Goal: Information Seeking & Learning: Learn about a topic

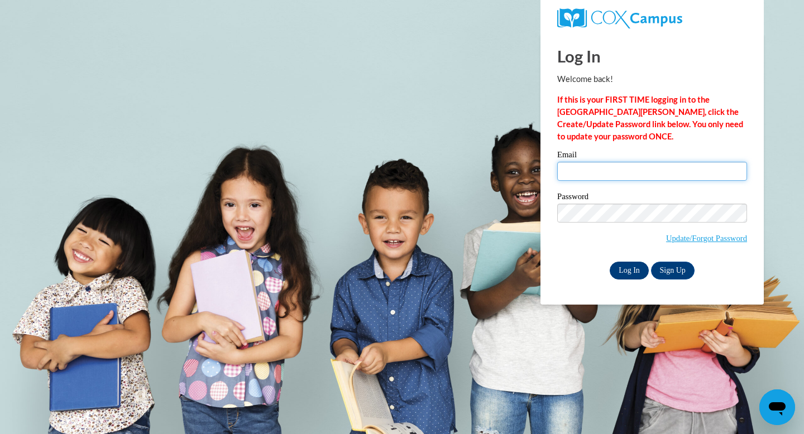
type input "[EMAIL_ADDRESS][DOMAIN_NAME]"
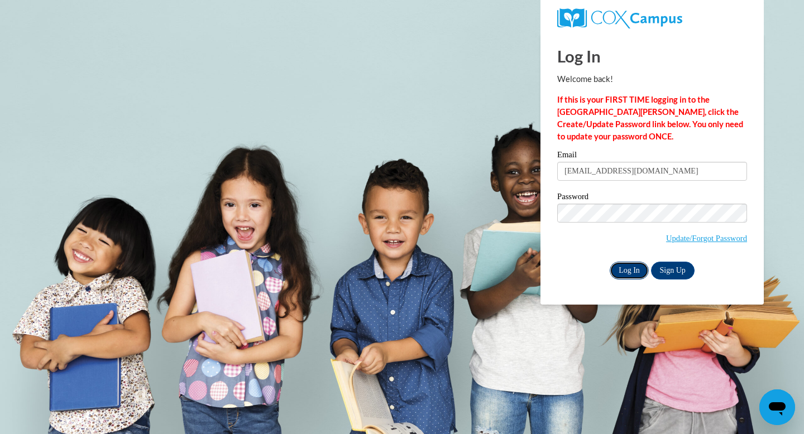
click at [624, 273] on input "Log In" at bounding box center [628, 271] width 39 height 18
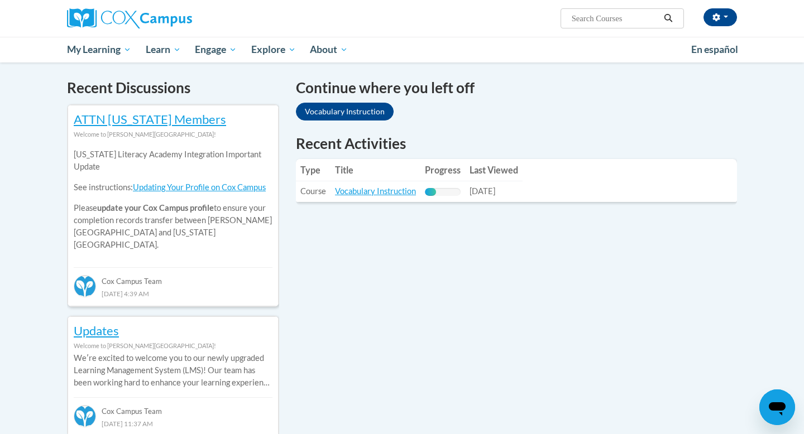
scroll to position [402, 0]
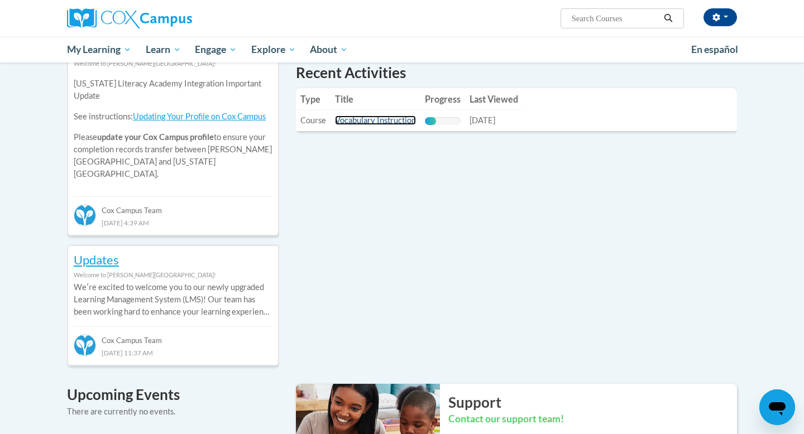
click at [391, 121] on link "Vocabulary Instruction" at bounding box center [375, 120] width 81 height 9
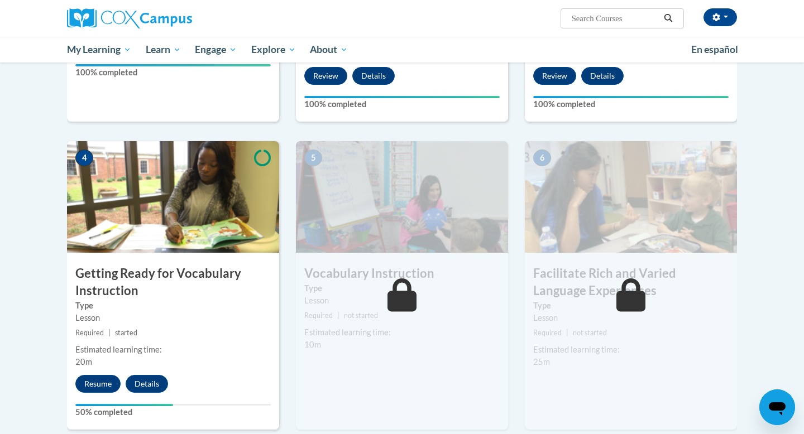
scroll to position [470, 0]
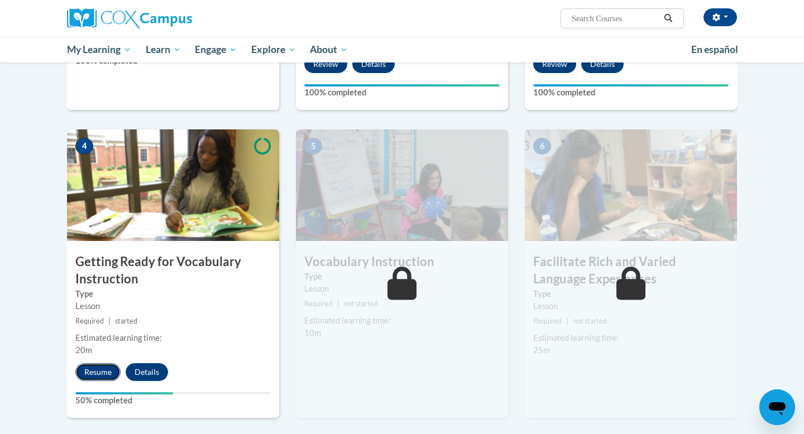
click at [96, 373] on button "Resume" at bounding box center [97, 372] width 45 height 18
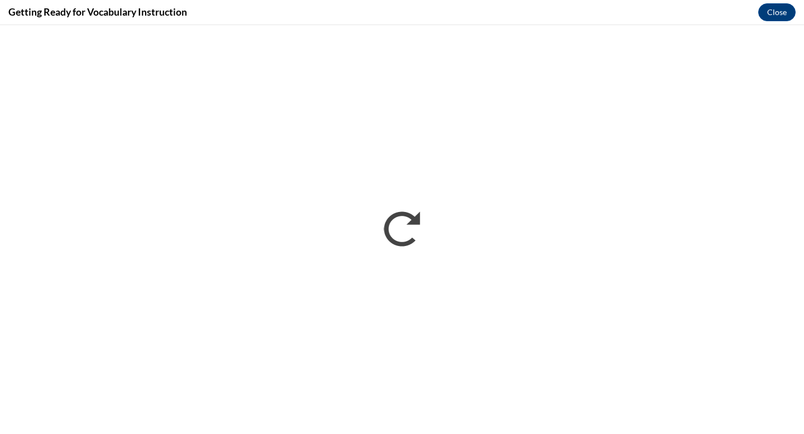
scroll to position [0, 0]
click at [777, 7] on button "Close" at bounding box center [776, 12] width 37 height 18
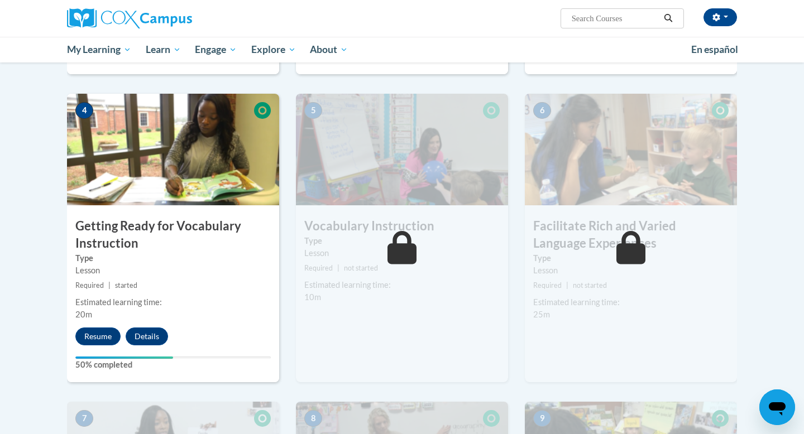
scroll to position [509, 0]
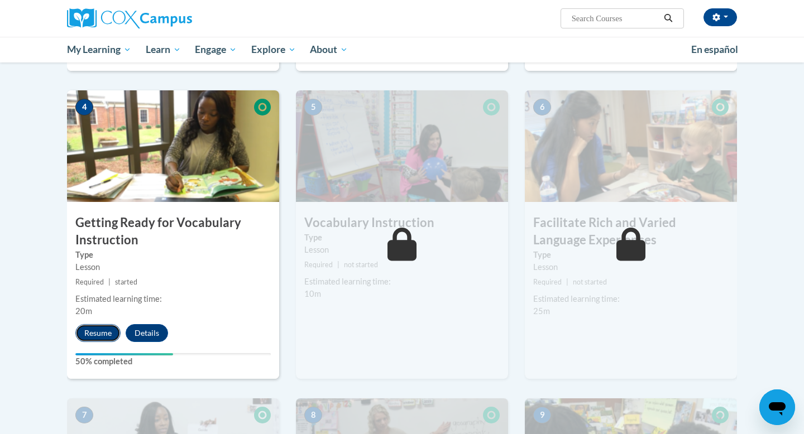
click at [82, 337] on button "Resume" at bounding box center [97, 333] width 45 height 18
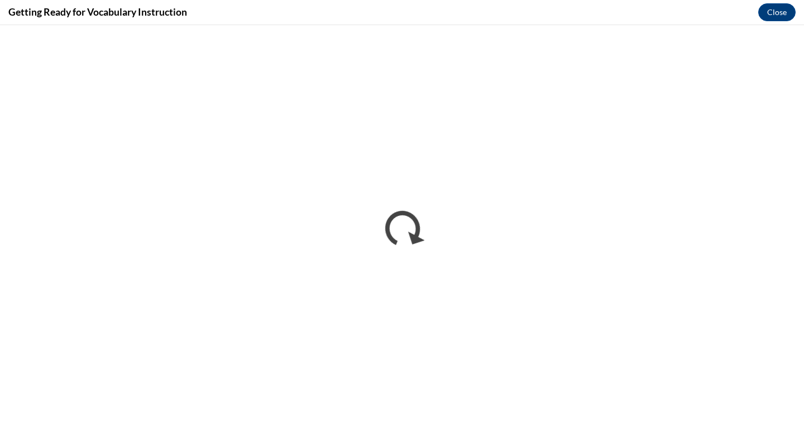
scroll to position [0, 0]
